Goal: Information Seeking & Learning: Learn about a topic

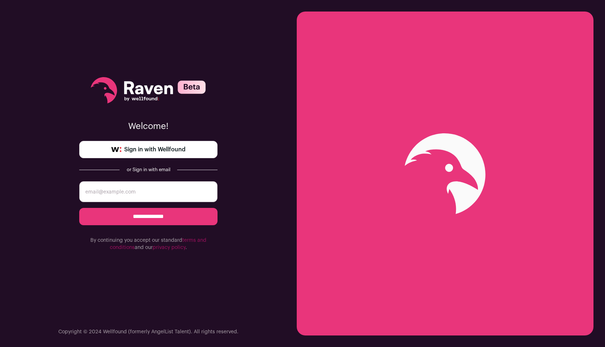
click at [193, 147] on link "Sign in with Wellfound" at bounding box center [148, 149] width 138 height 17
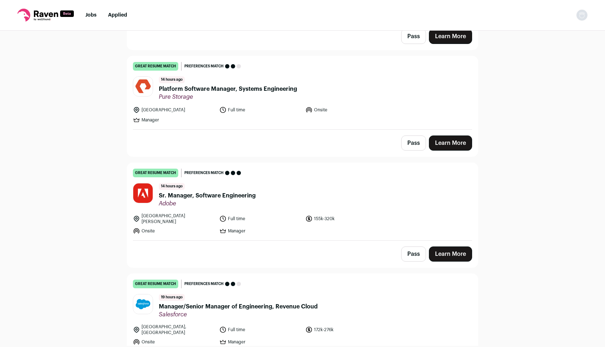
scroll to position [156, 0]
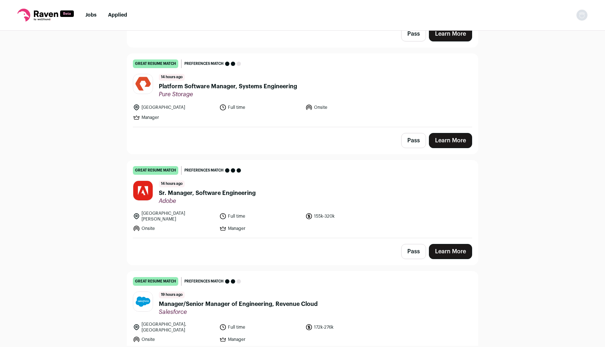
click at [448, 259] on link "Learn More" at bounding box center [450, 251] width 43 height 15
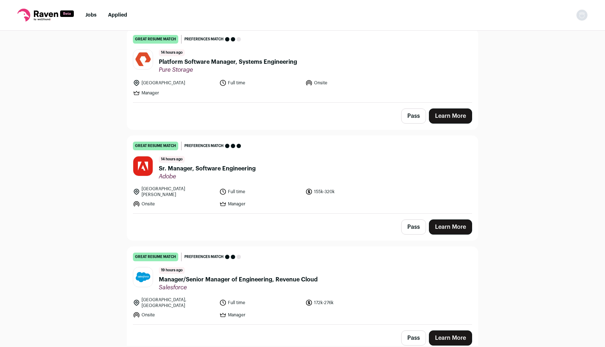
scroll to position [181, 0]
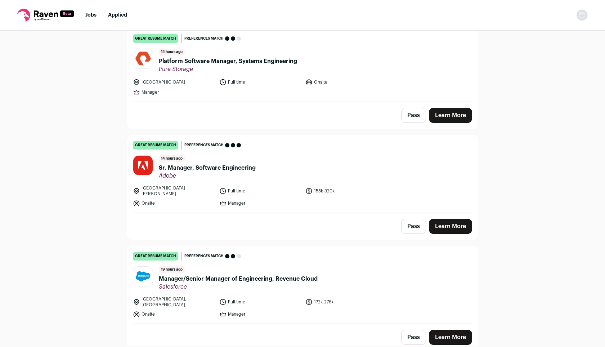
click at [451, 234] on link "Learn More" at bounding box center [450, 226] width 43 height 15
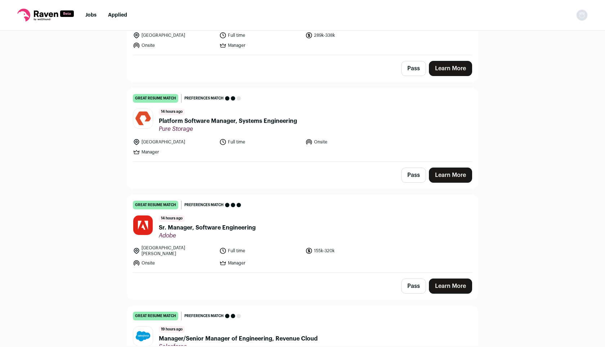
scroll to position [16, 0]
